Goal: Transaction & Acquisition: Purchase product/service

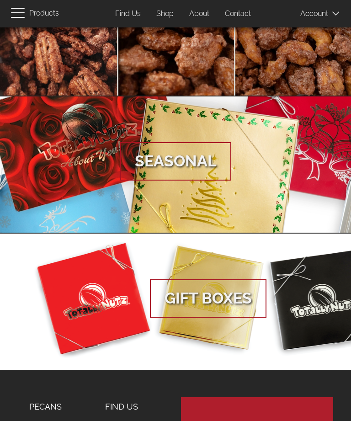
scroll to position [140, 0]
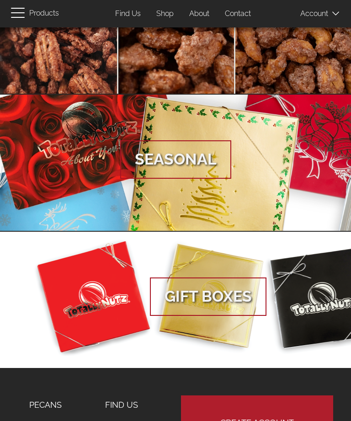
click at [209, 169] on span "Seasonal" at bounding box center [175, 159] width 111 height 38
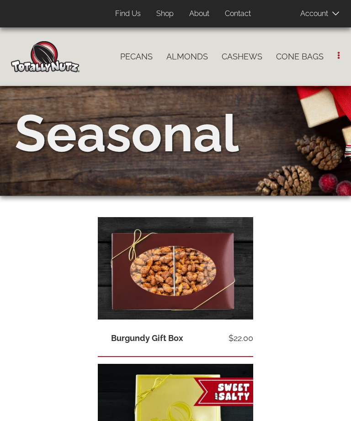
click at [145, 57] on link "Pecans" at bounding box center [136, 56] width 46 height 19
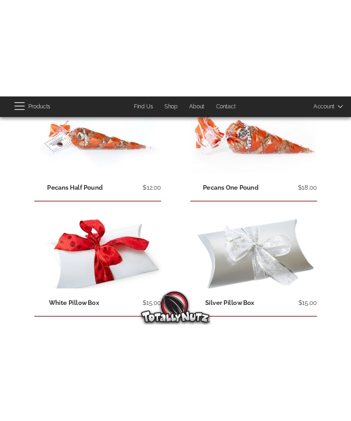
scroll to position [452, 0]
